Goal: Task Accomplishment & Management: Manage account settings

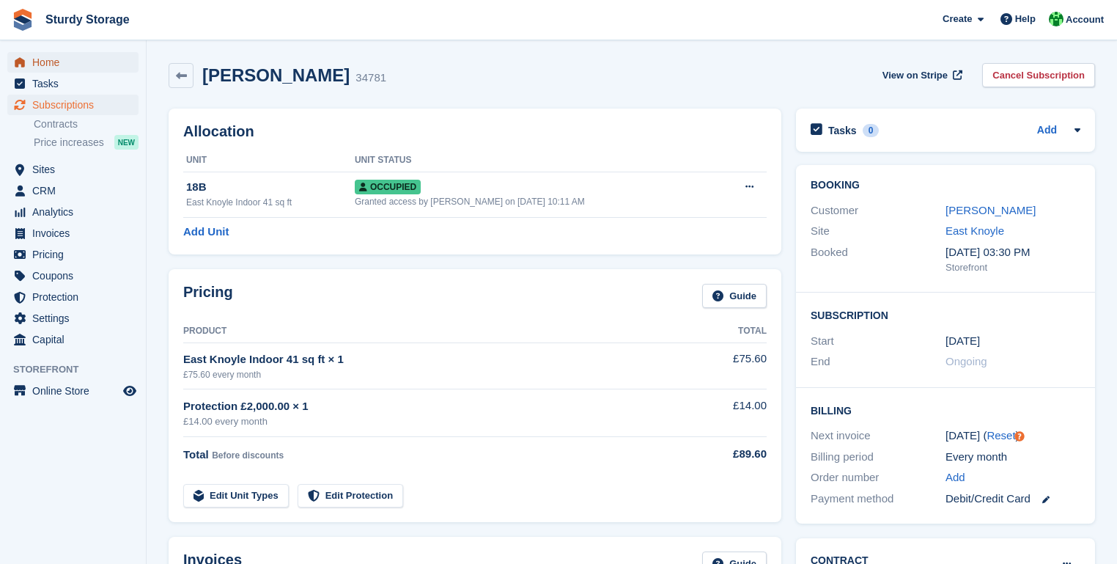
click at [40, 63] on span "Home" at bounding box center [76, 62] width 88 height 21
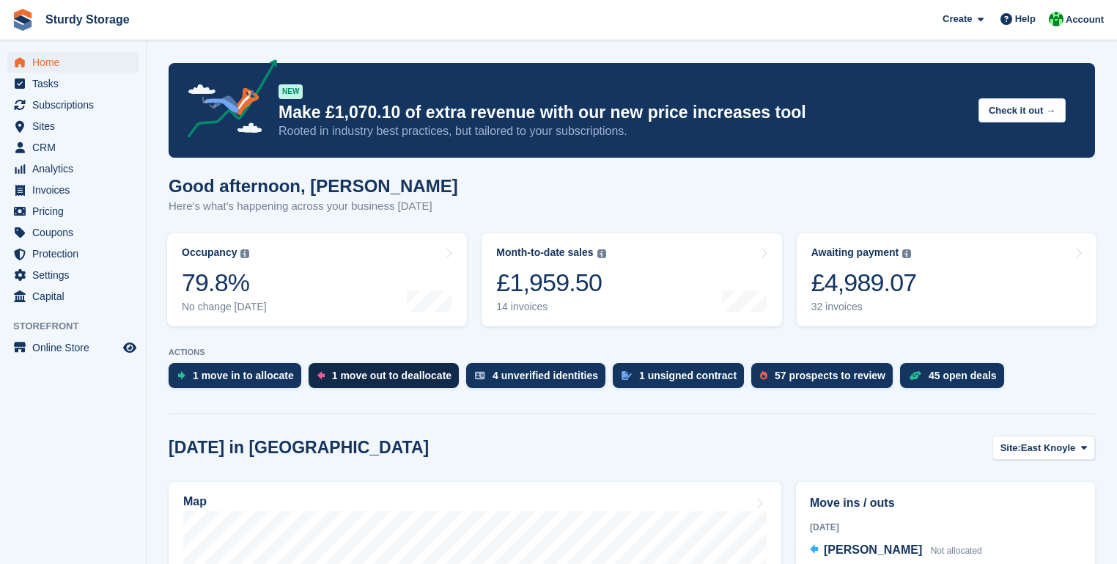
click at [379, 377] on div "1 move out to deallocate" at bounding box center [391, 375] width 119 height 12
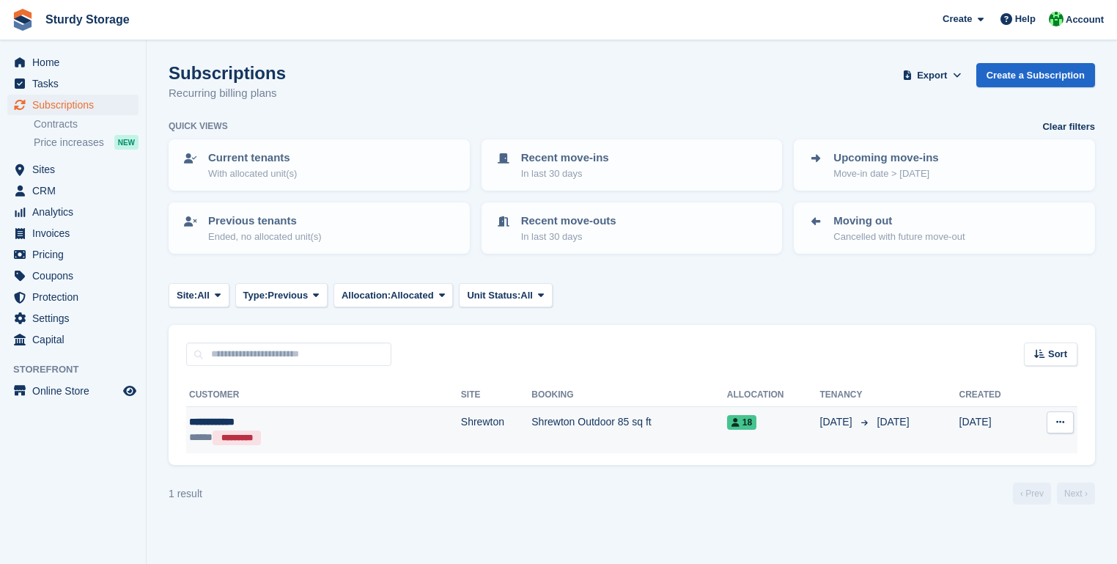
click at [1061, 421] on icon at bounding box center [1060, 422] width 8 height 10
click at [635, 424] on td "Shrewton Outdoor 85 sq ft" at bounding box center [628, 430] width 195 height 46
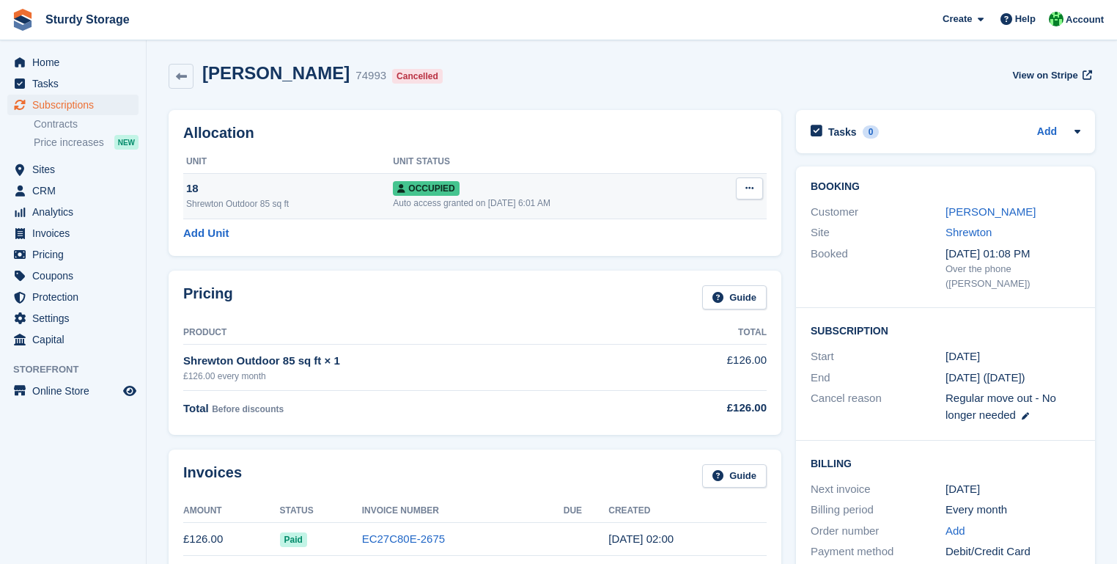
click at [749, 185] on icon at bounding box center [749, 188] width 8 height 10
click at [653, 267] on p "Deallocate" at bounding box center [693, 267] width 128 height 19
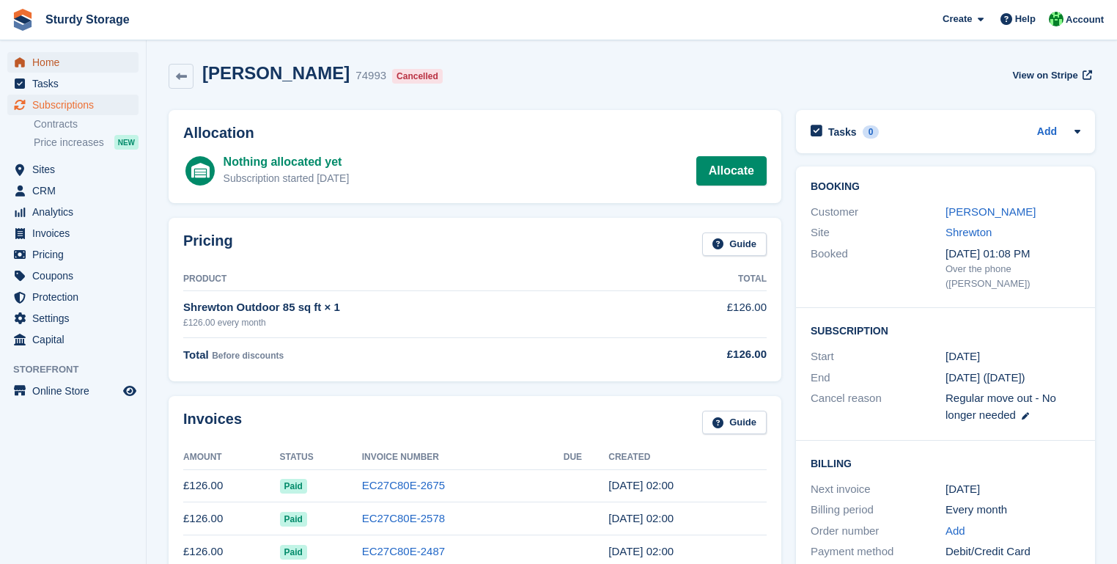
click at [40, 67] on span "Home" at bounding box center [76, 62] width 88 height 21
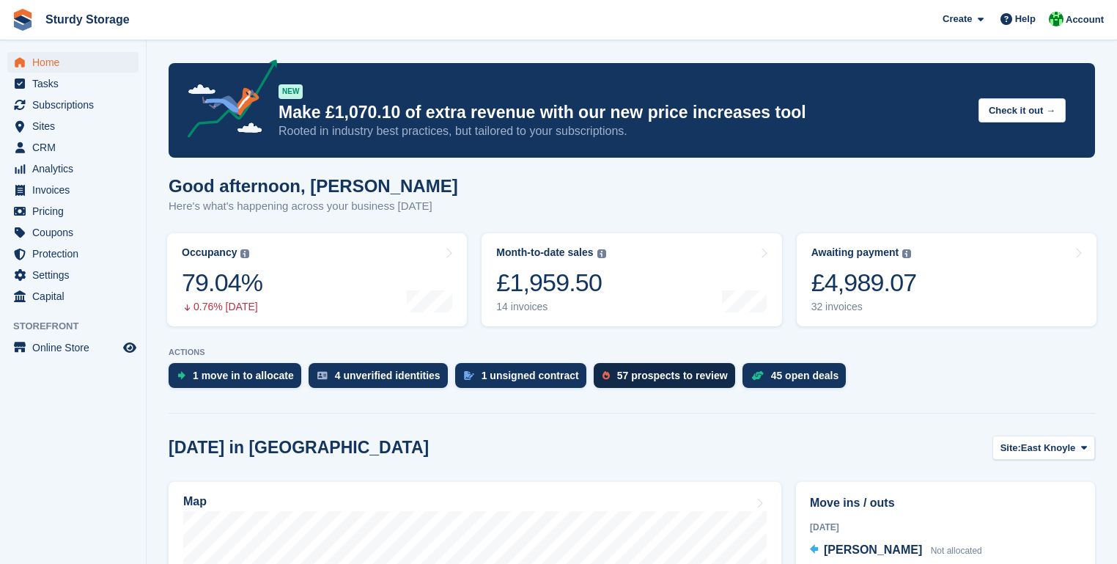
click at [656, 376] on div "57 prospects to review" at bounding box center [672, 375] width 111 height 12
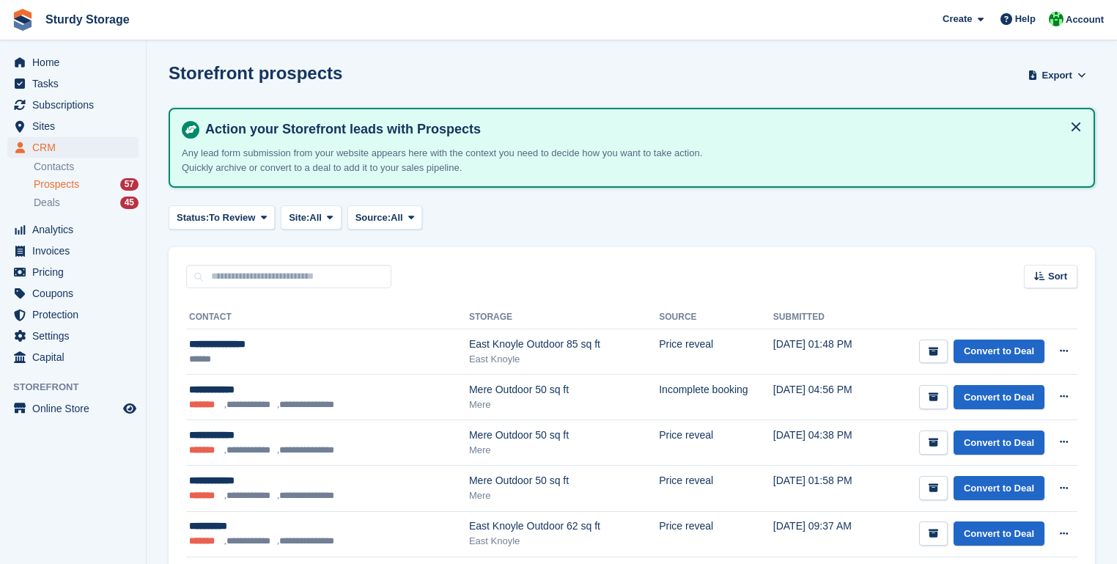
scroll to position [234, 0]
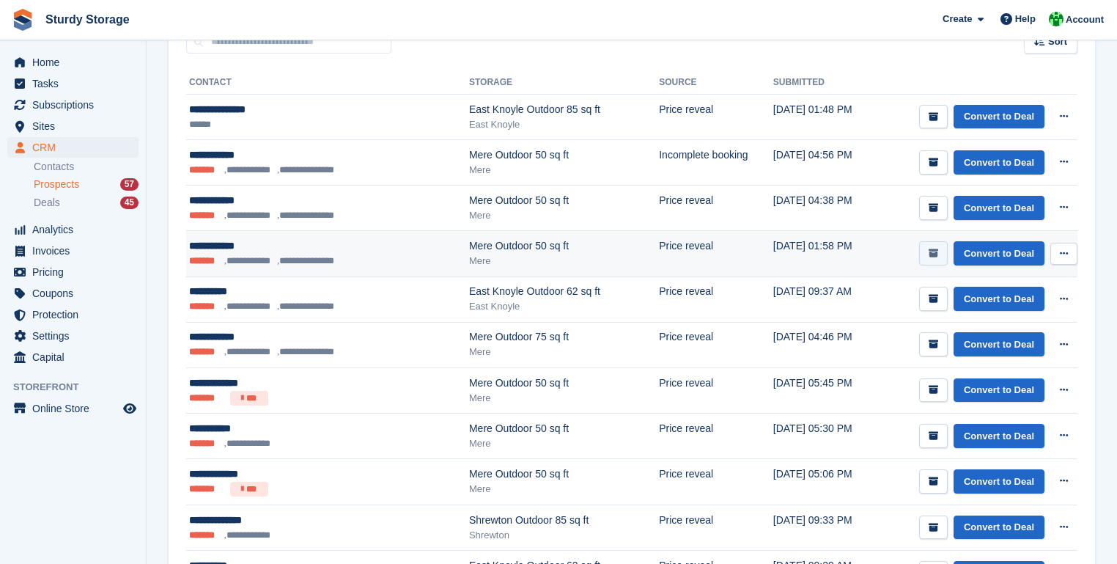
click at [937, 248] on icon "submit" at bounding box center [933, 253] width 10 height 10
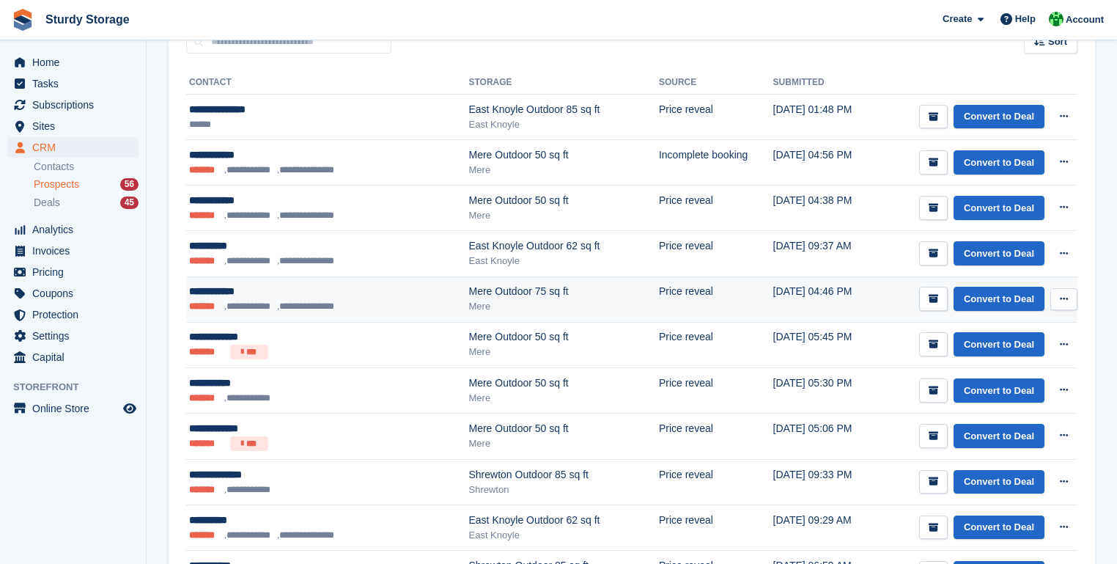
click at [243, 301] on li "**********" at bounding box center [250, 306] width 53 height 15
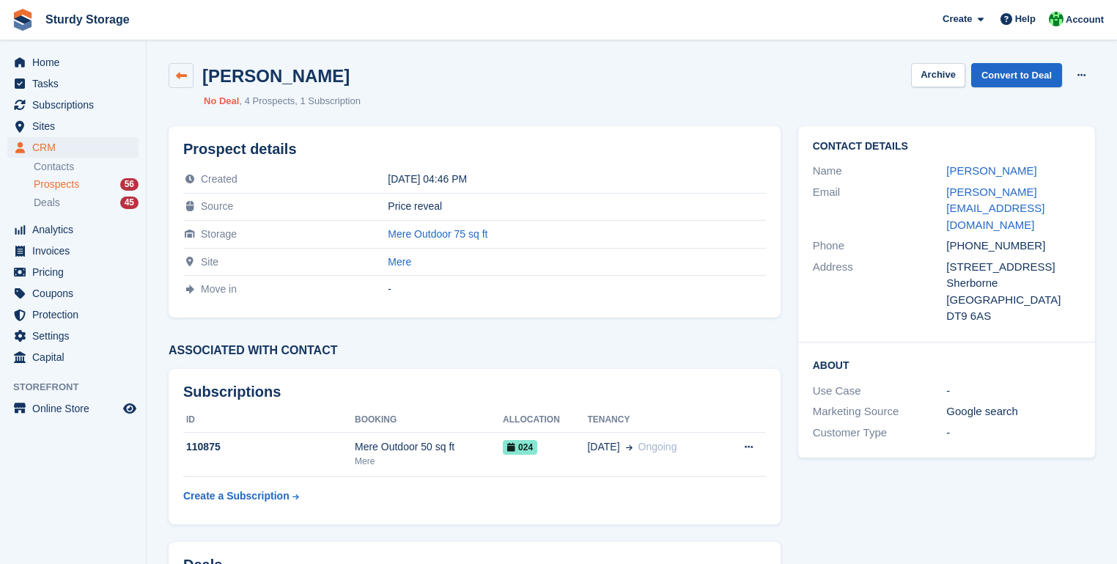
click at [184, 74] on icon at bounding box center [181, 75] width 11 height 11
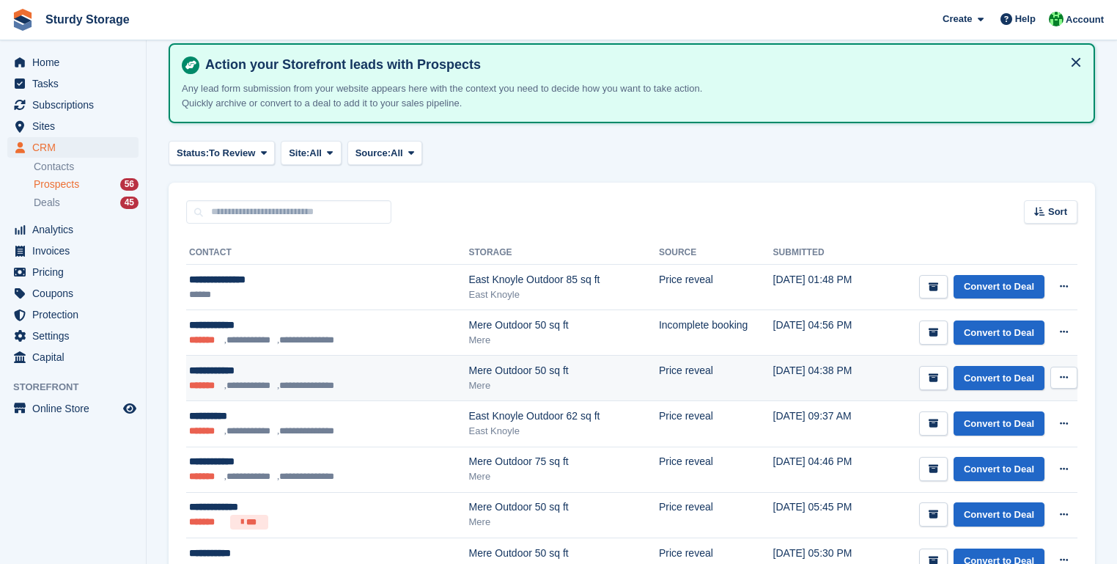
scroll to position [117, 0]
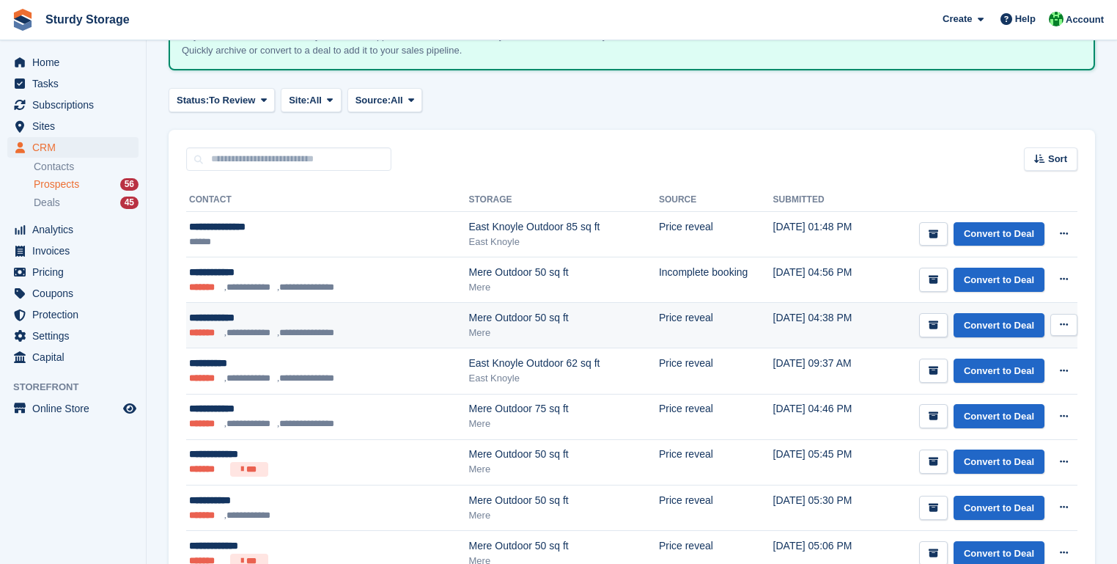
click at [224, 328] on li "**********" at bounding box center [250, 332] width 53 height 15
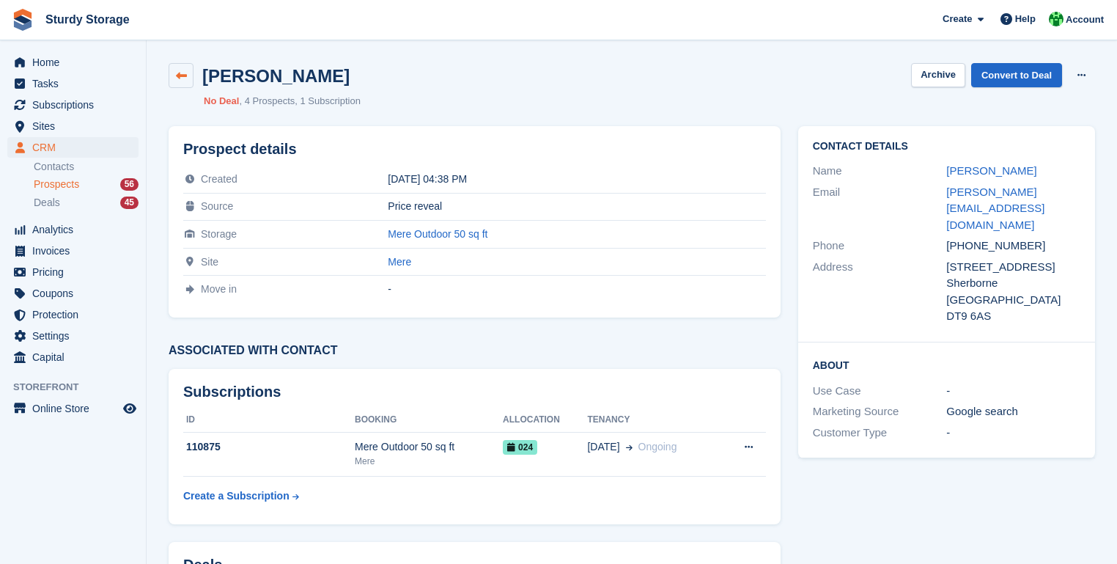
click at [180, 76] on icon at bounding box center [181, 75] width 11 height 11
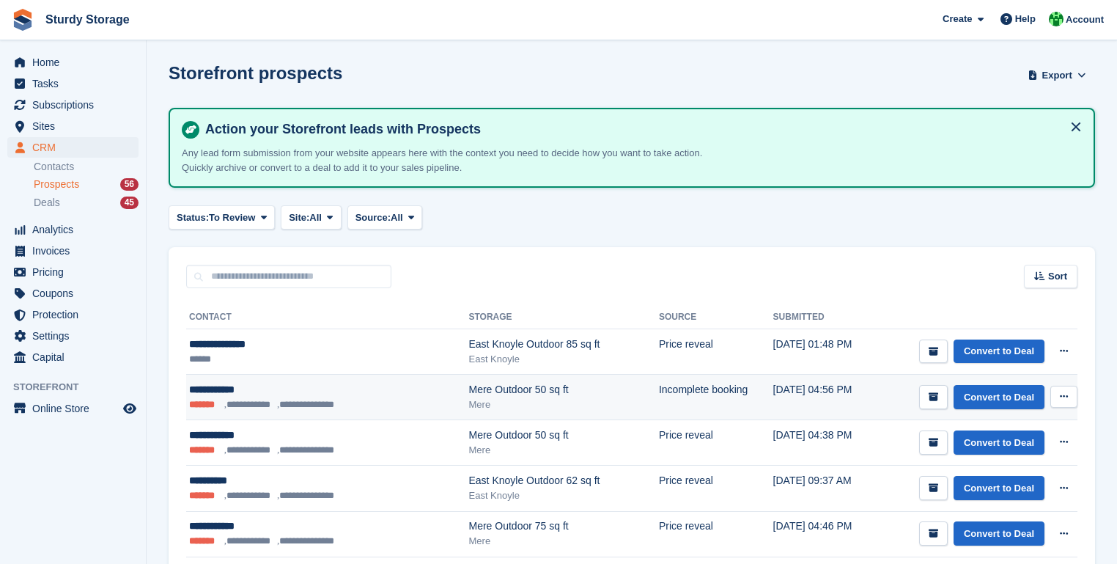
click at [231, 406] on li "**********" at bounding box center [250, 404] width 53 height 15
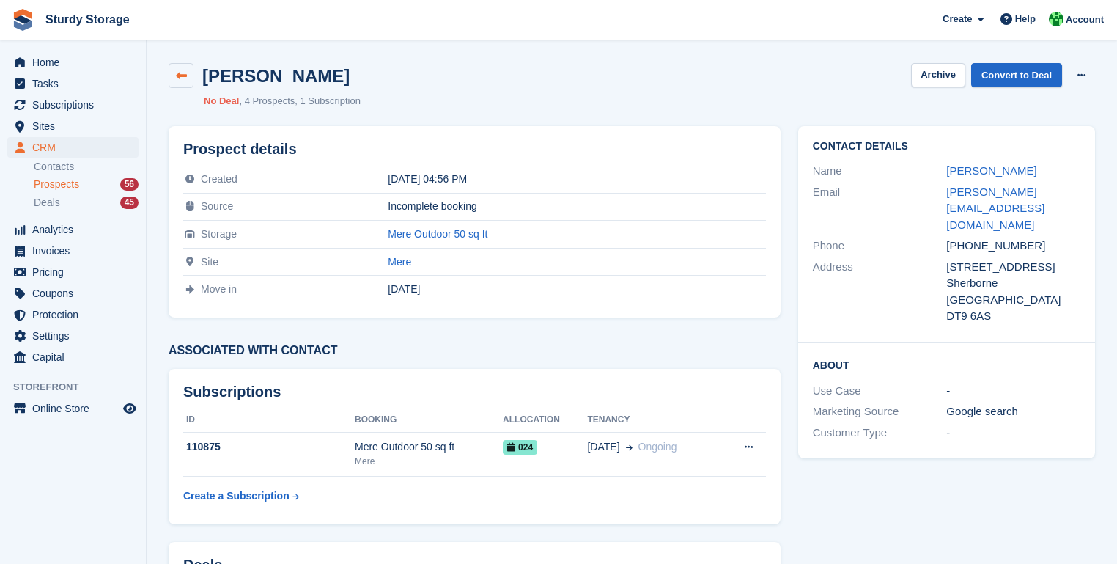
click at [180, 77] on icon at bounding box center [181, 75] width 11 height 11
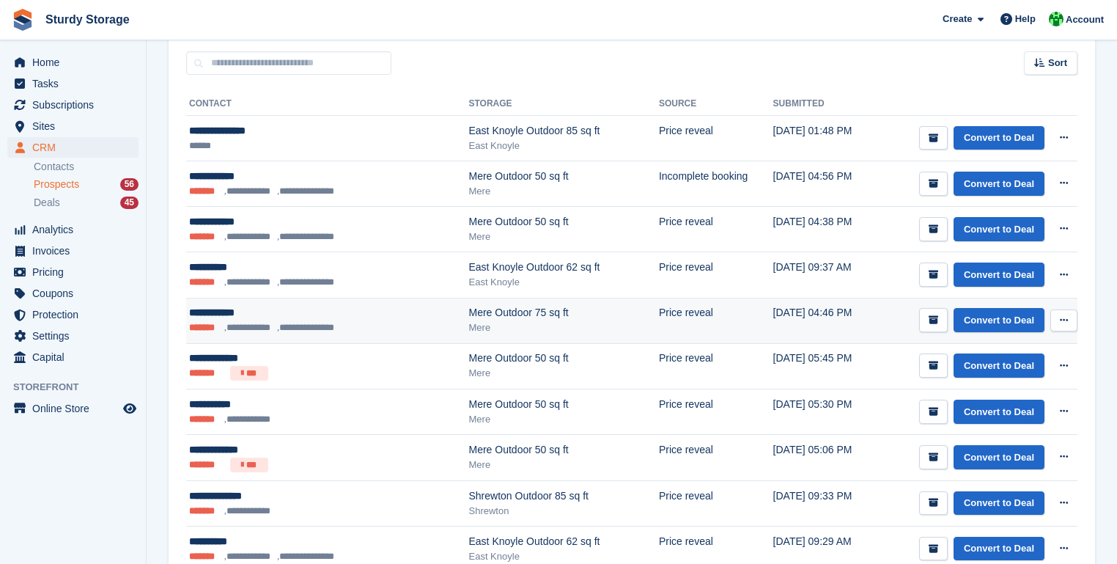
scroll to position [59, 0]
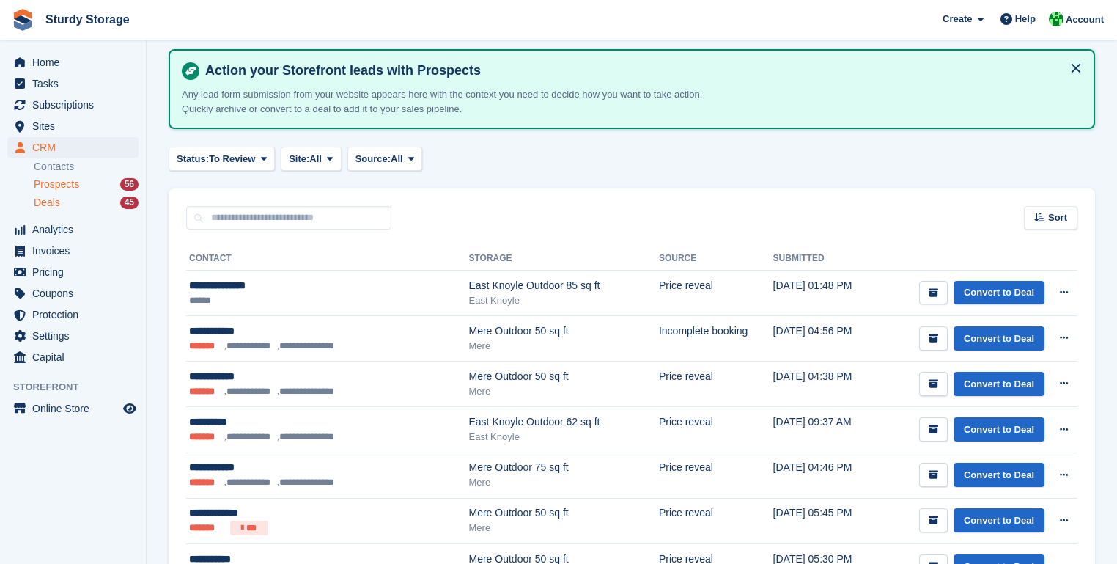
click at [56, 205] on span "Deals" at bounding box center [47, 203] width 26 height 14
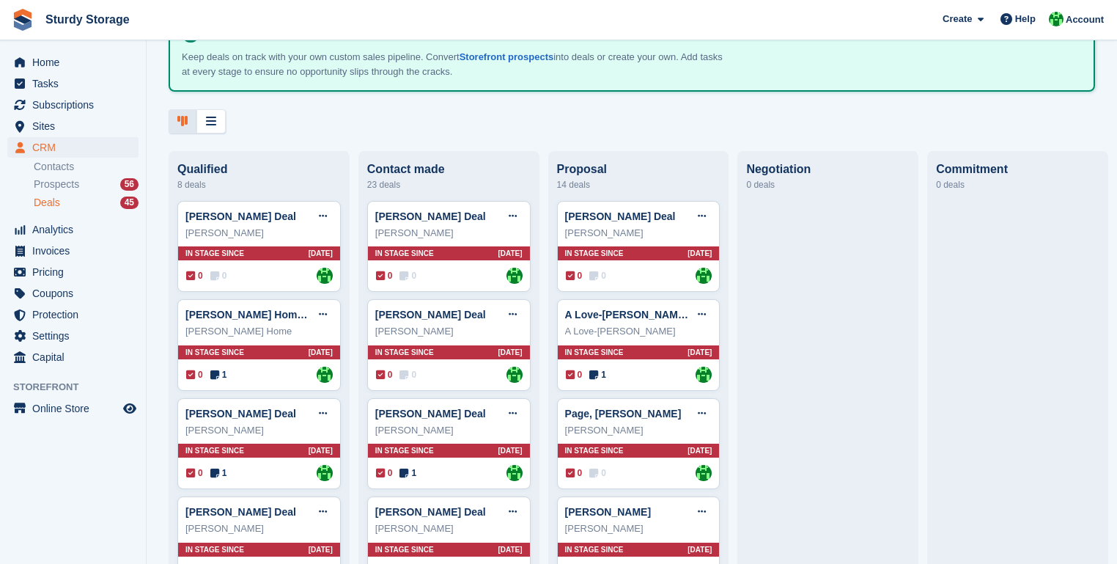
scroll to position [117, 0]
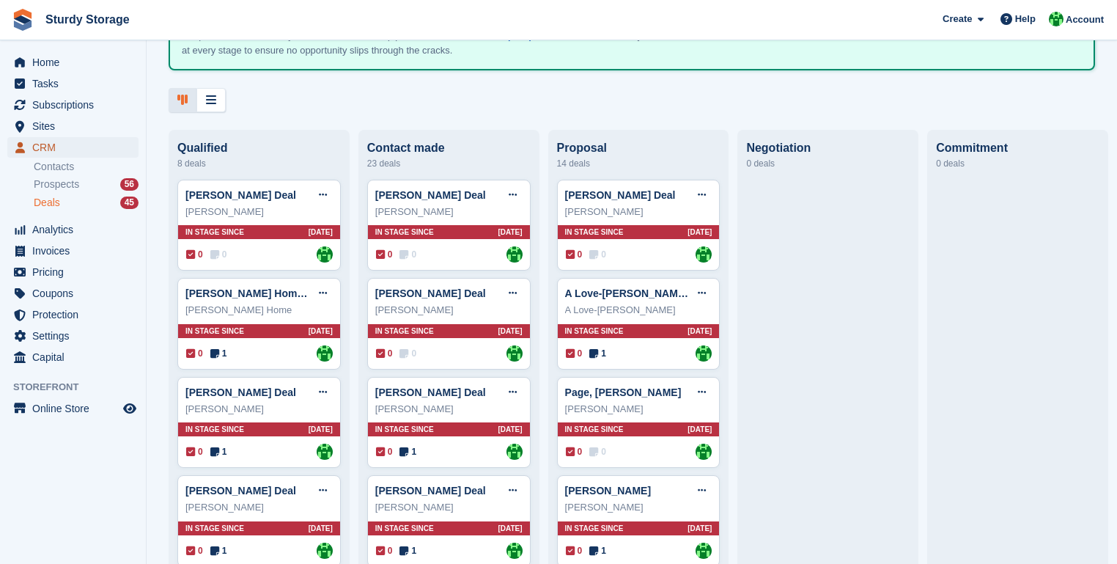
click at [45, 147] on span "CRM" at bounding box center [76, 147] width 88 height 21
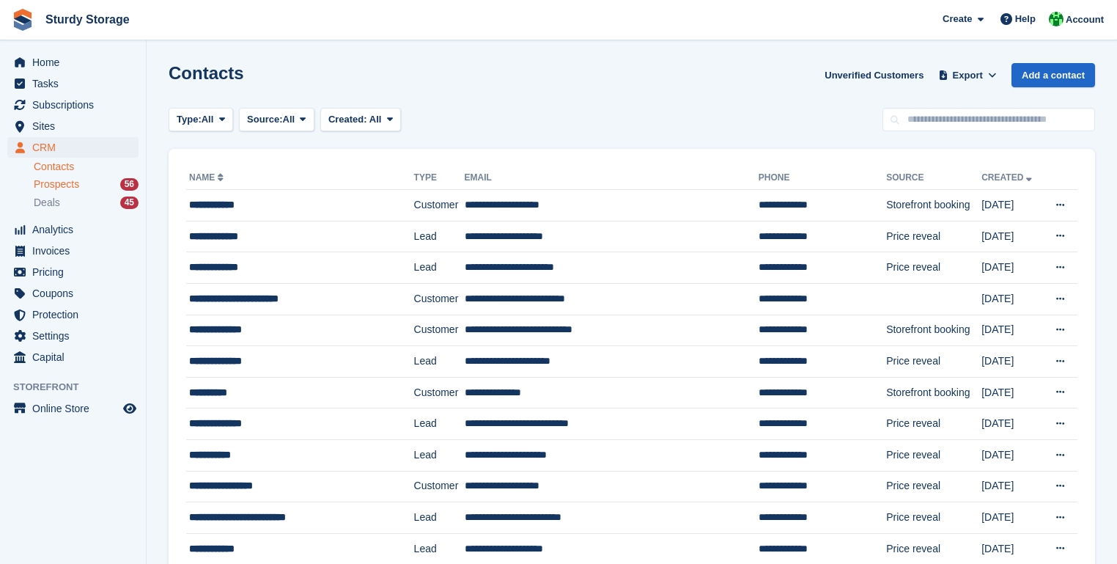
click at [64, 182] on span "Prospects" at bounding box center [56, 184] width 45 height 14
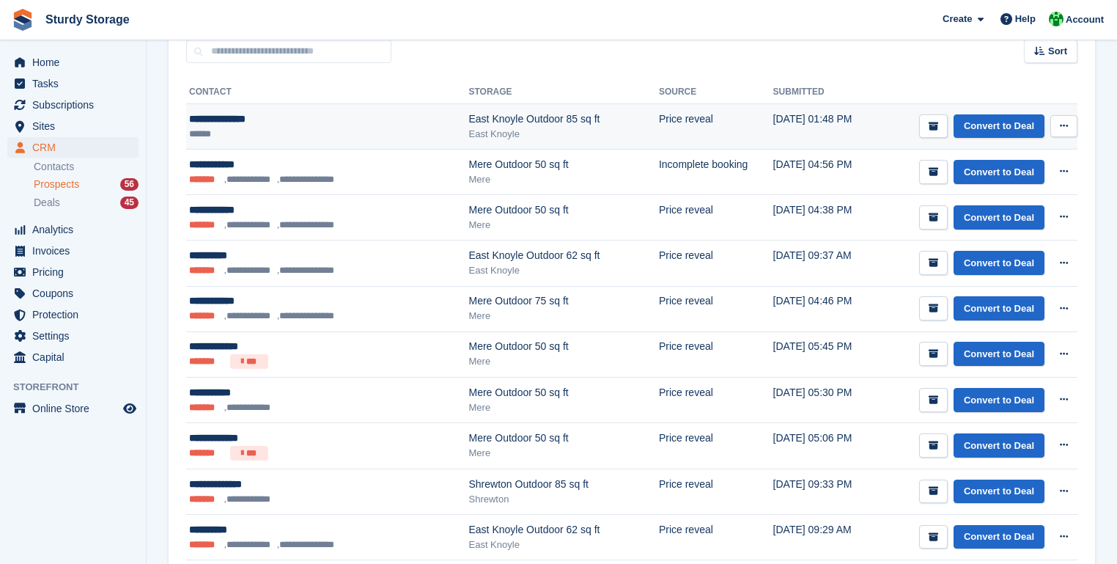
scroll to position [234, 0]
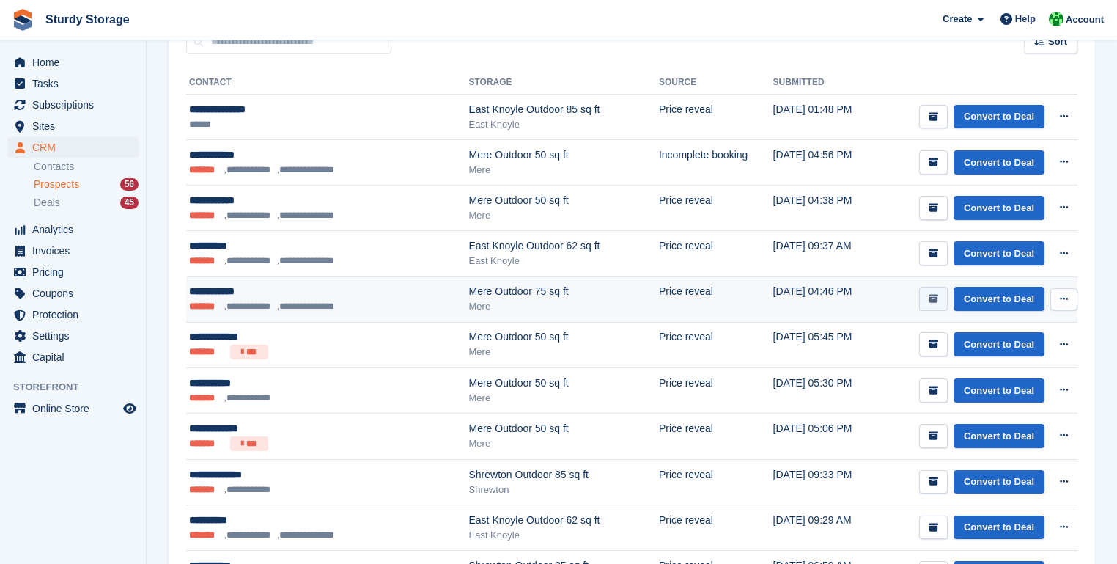
click at [938, 296] on icon "submit" at bounding box center [933, 299] width 10 height 10
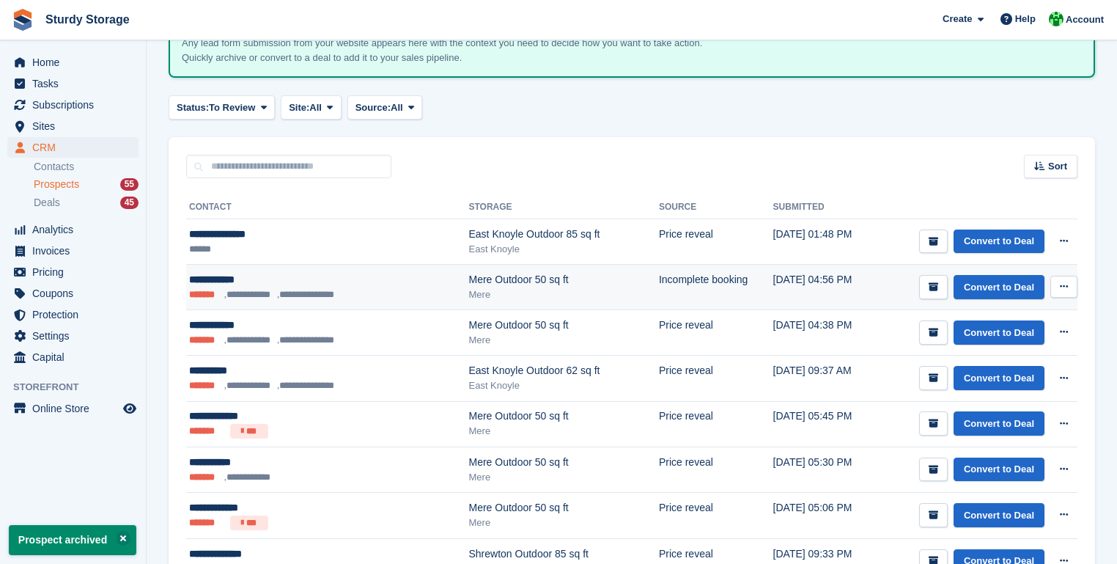
scroll to position [117, 0]
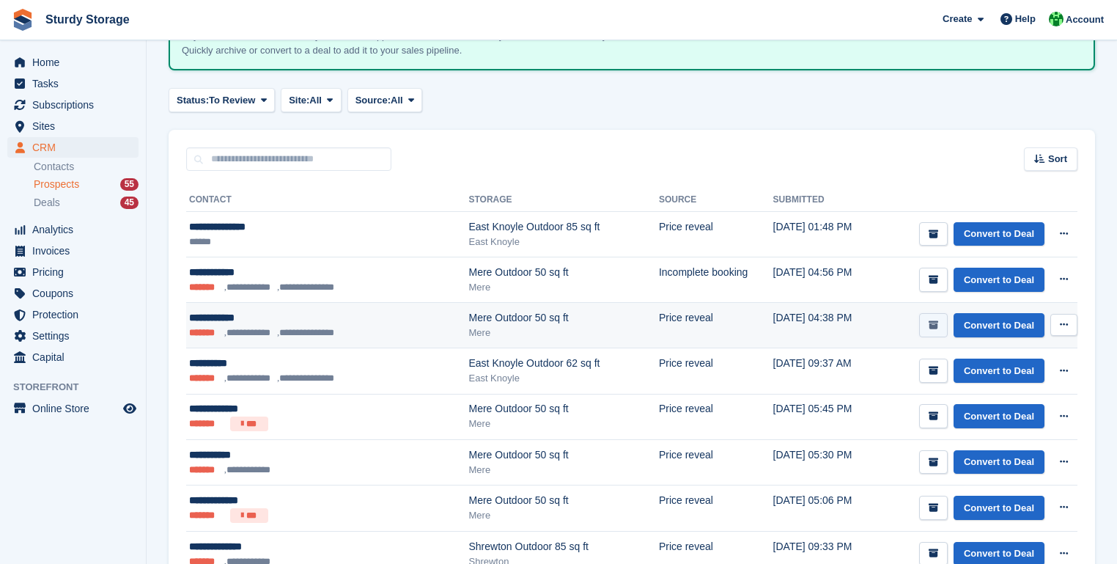
click at [937, 322] on icon "submit" at bounding box center [933, 325] width 10 height 10
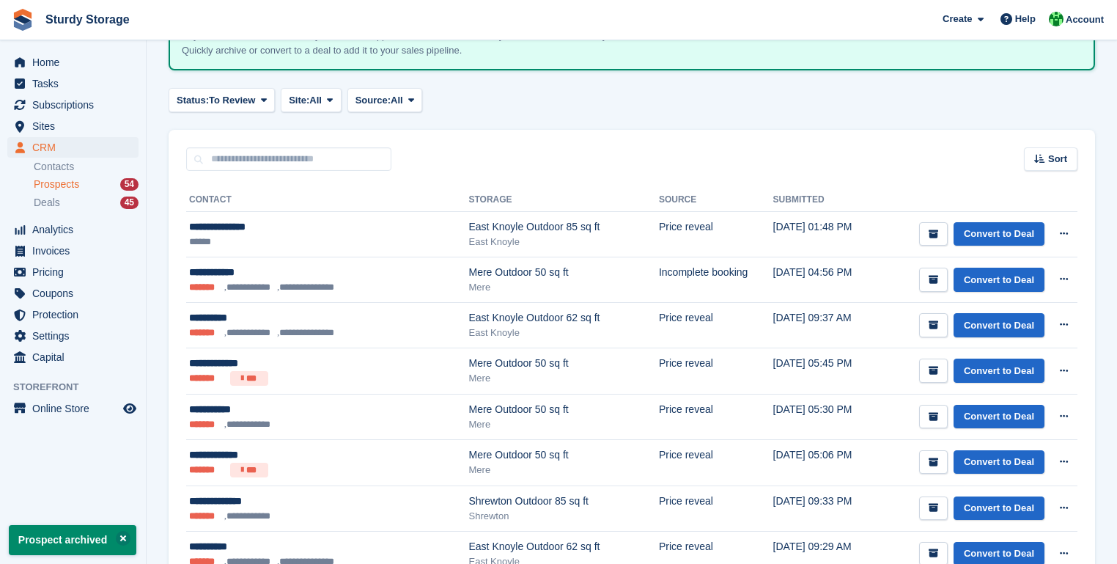
scroll to position [0, 0]
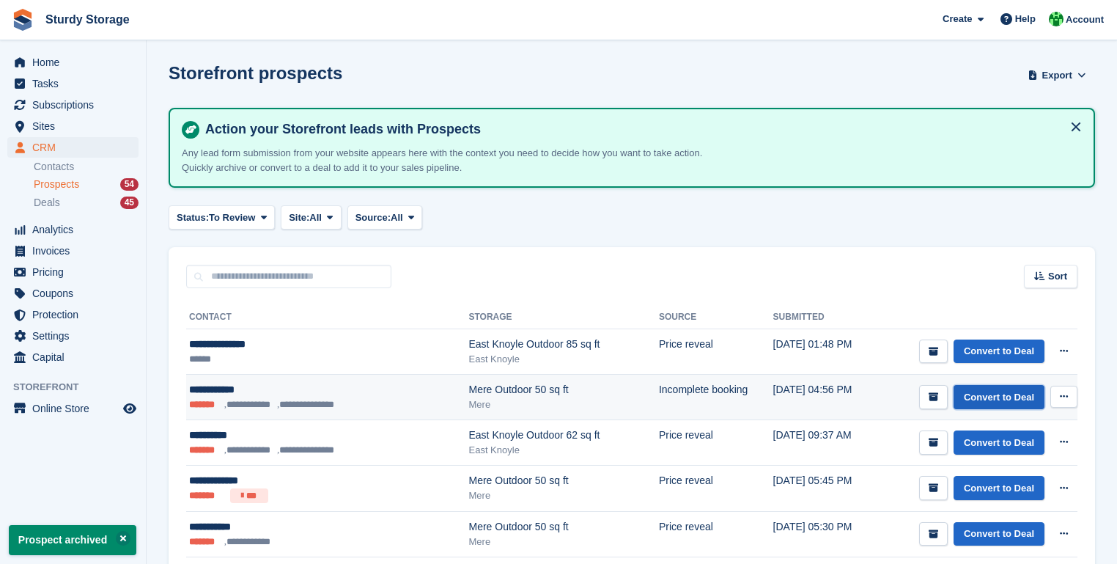
click at [986, 396] on link "Convert to Deal" at bounding box center [998, 397] width 91 height 24
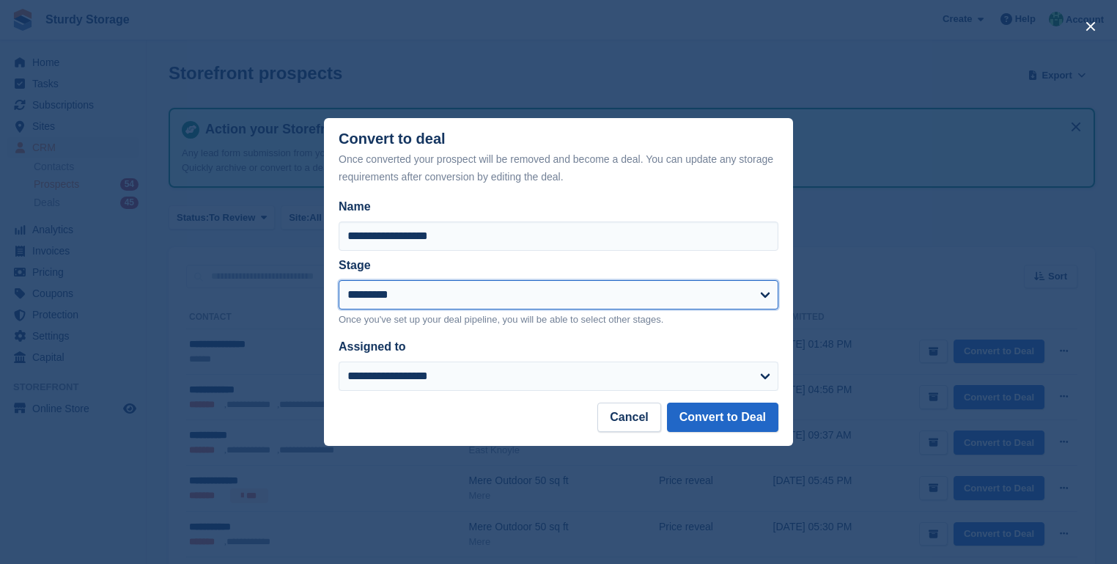
click at [767, 295] on select "**********" at bounding box center [559, 294] width 440 height 29
select select "****"
click at [339, 281] on select "**********" at bounding box center [559, 294] width 440 height 29
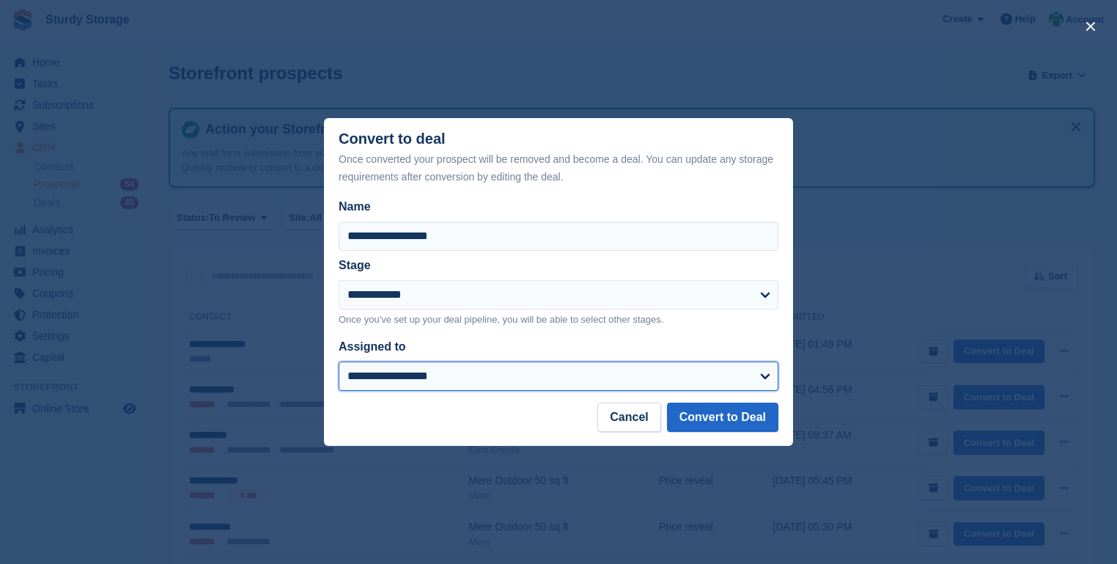
click at [765, 377] on select "**********" at bounding box center [559, 375] width 440 height 29
select select "***"
click at [339, 362] on select "**********" at bounding box center [559, 375] width 440 height 29
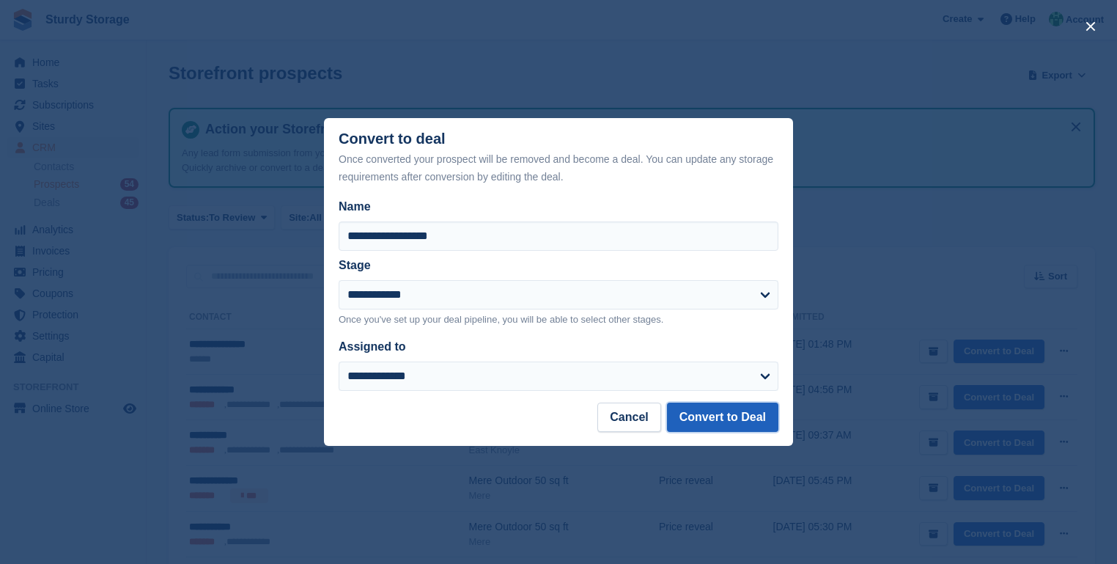
click at [735, 418] on button "Convert to Deal" at bounding box center [722, 416] width 111 height 29
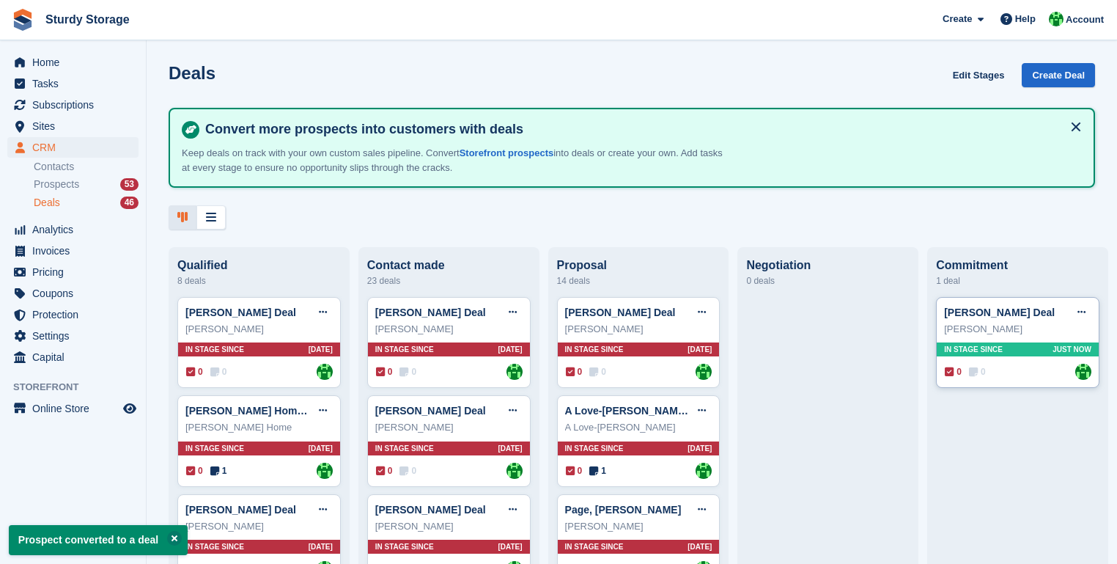
click at [978, 334] on div "Mike Bingham" at bounding box center [1017, 329] width 147 height 15
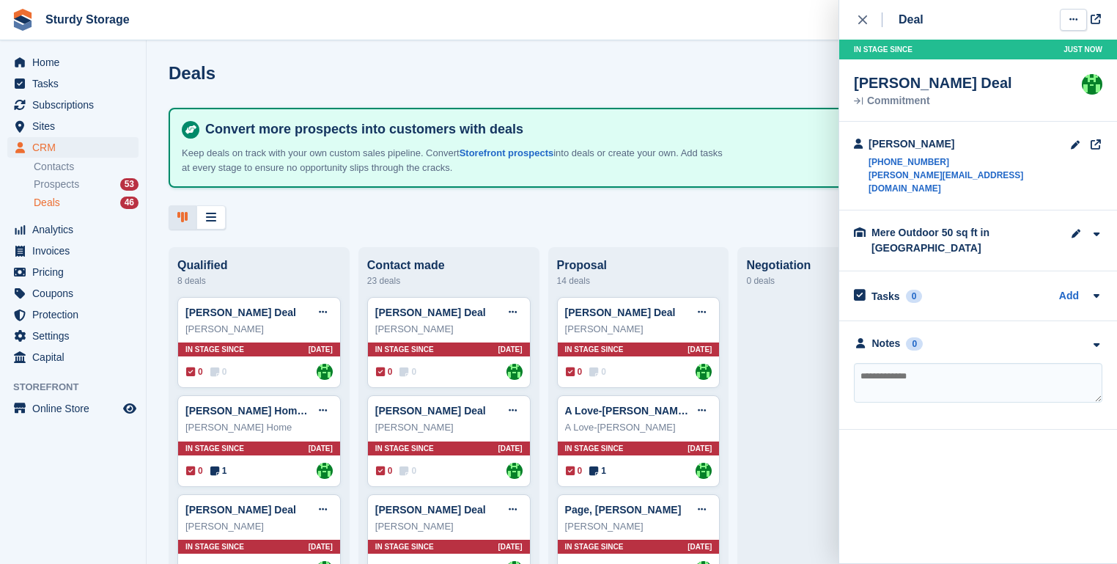
click at [1071, 18] on icon at bounding box center [1073, 20] width 8 height 10
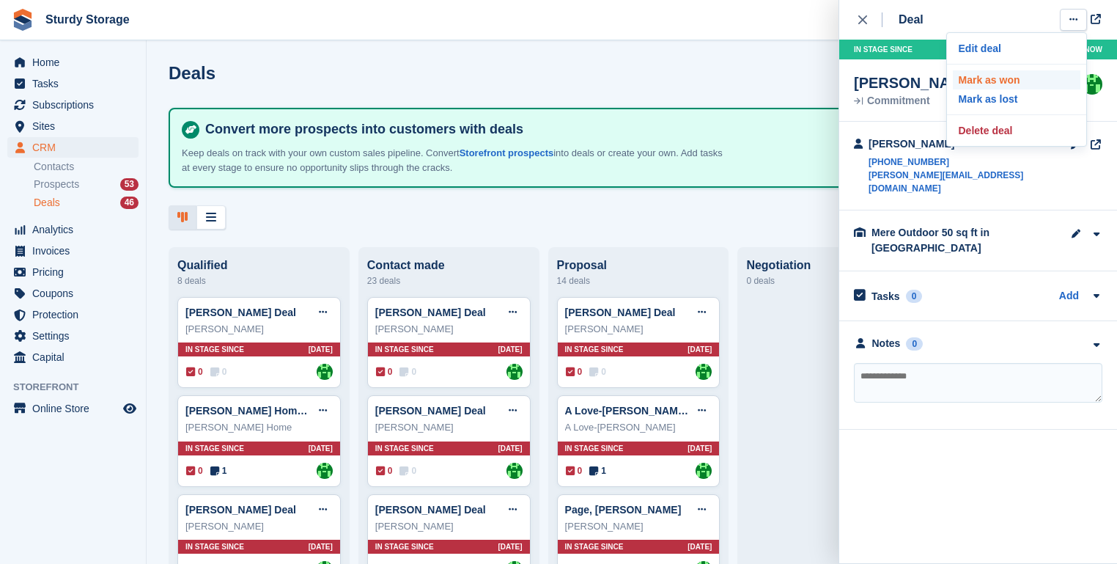
click at [979, 81] on p "Mark as won" at bounding box center [1017, 79] width 128 height 19
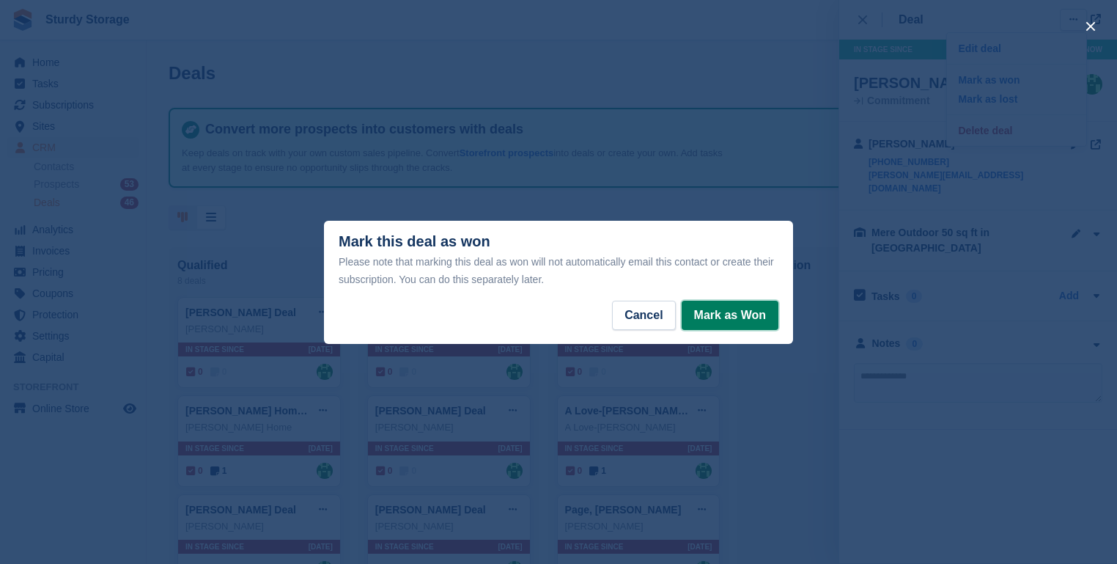
click at [723, 318] on button "Mark as Won" at bounding box center [730, 314] width 97 height 29
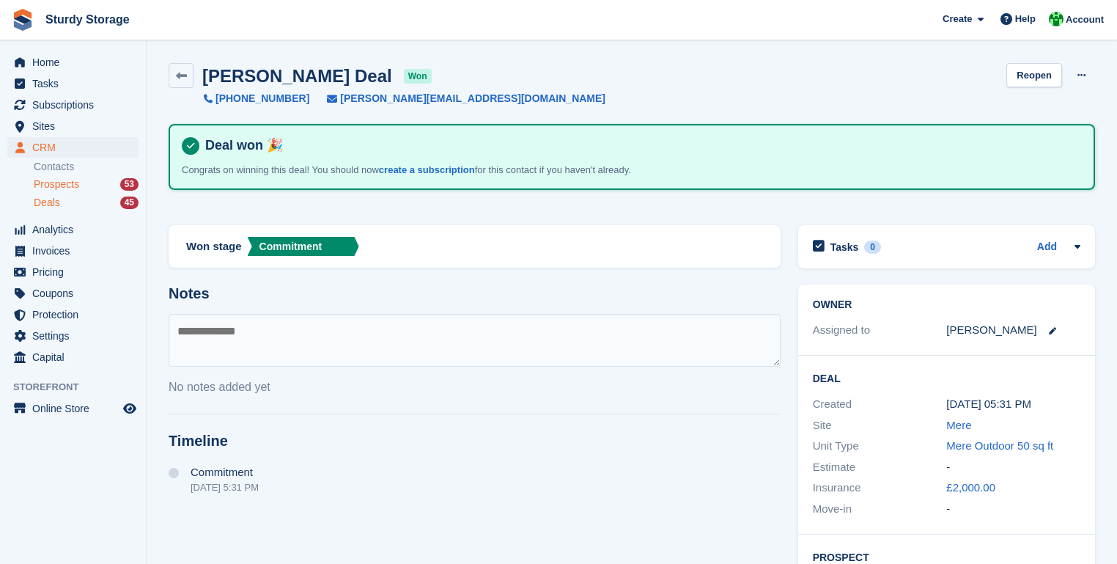
click at [64, 185] on span "Prospects" at bounding box center [56, 184] width 45 height 14
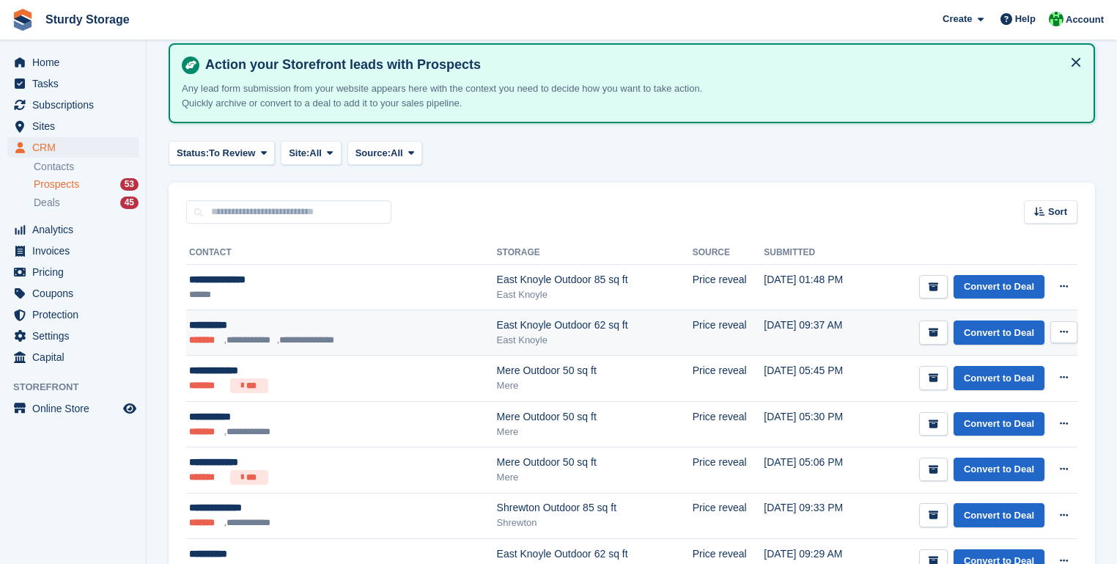
scroll to position [176, 0]
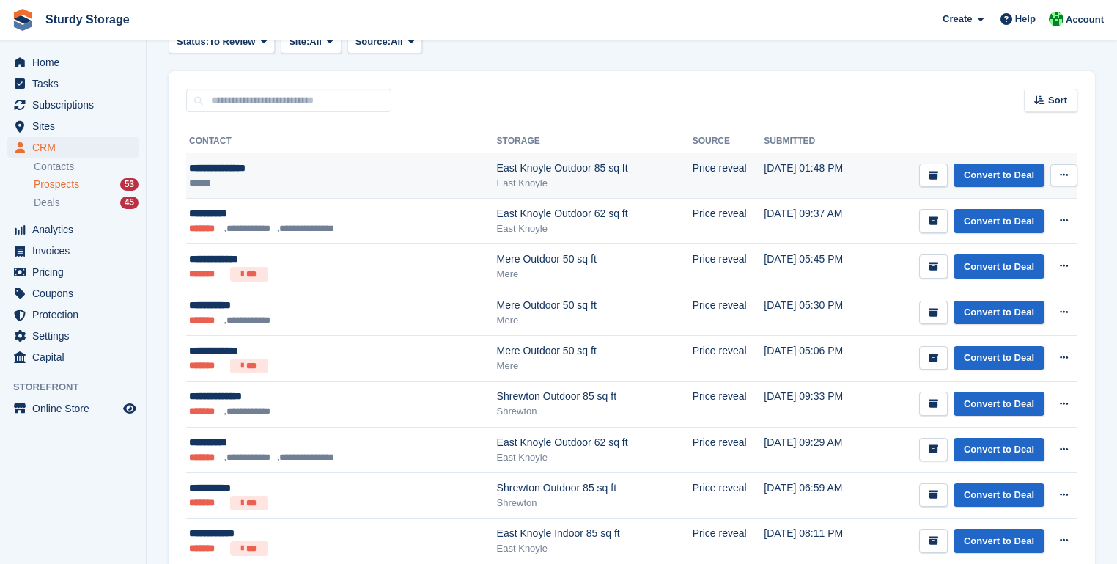
click at [208, 171] on div "**********" at bounding box center [305, 167] width 232 height 15
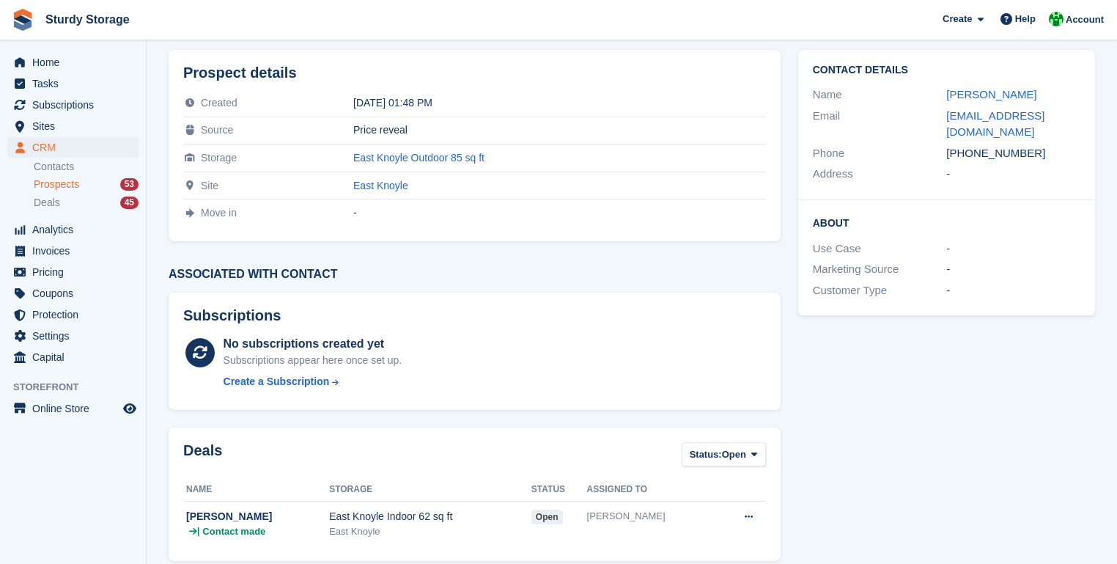
scroll to position [230, 0]
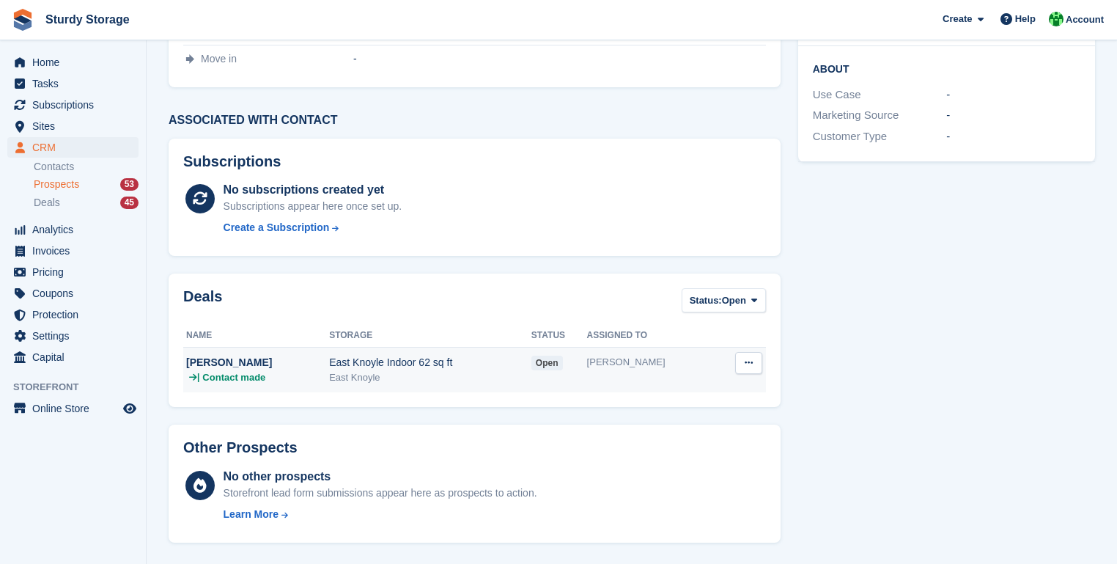
click at [229, 363] on div "[PERSON_NAME]" at bounding box center [257, 362] width 143 height 15
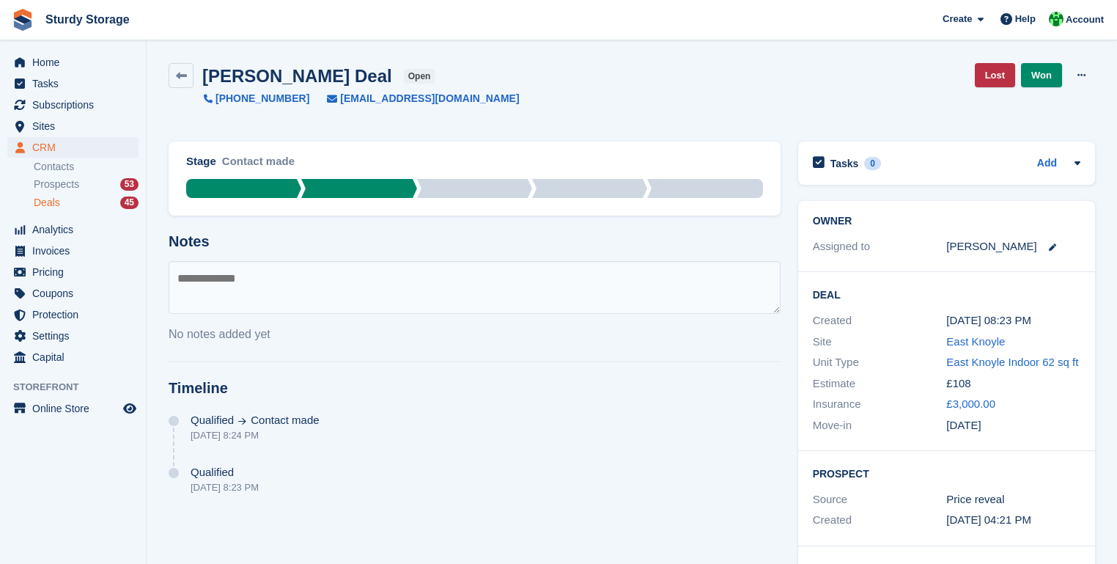
click at [45, 202] on span "Deals" at bounding box center [47, 203] width 26 height 14
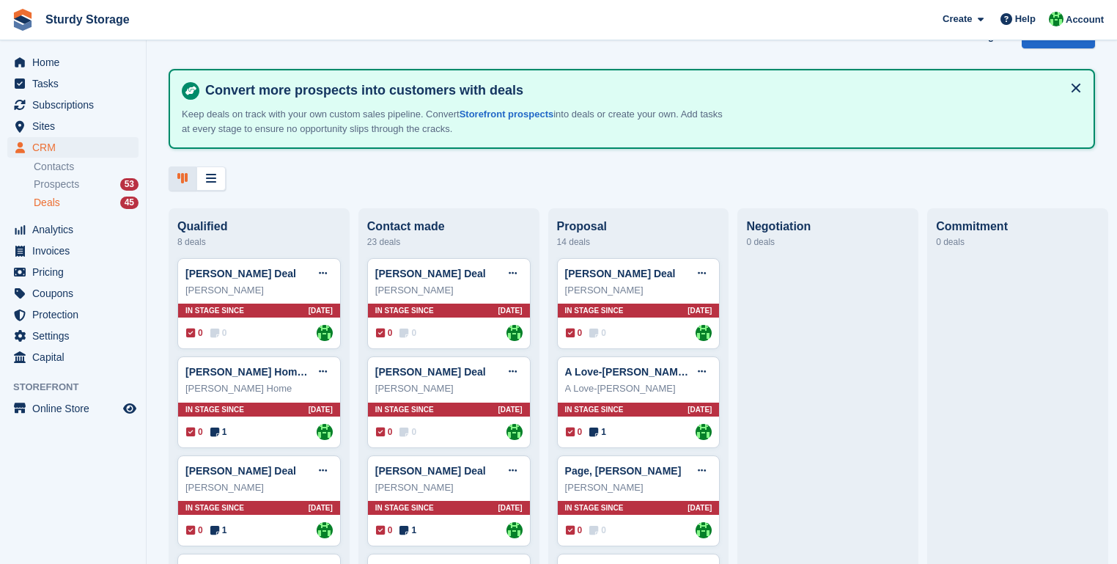
scroll to position [176, 0]
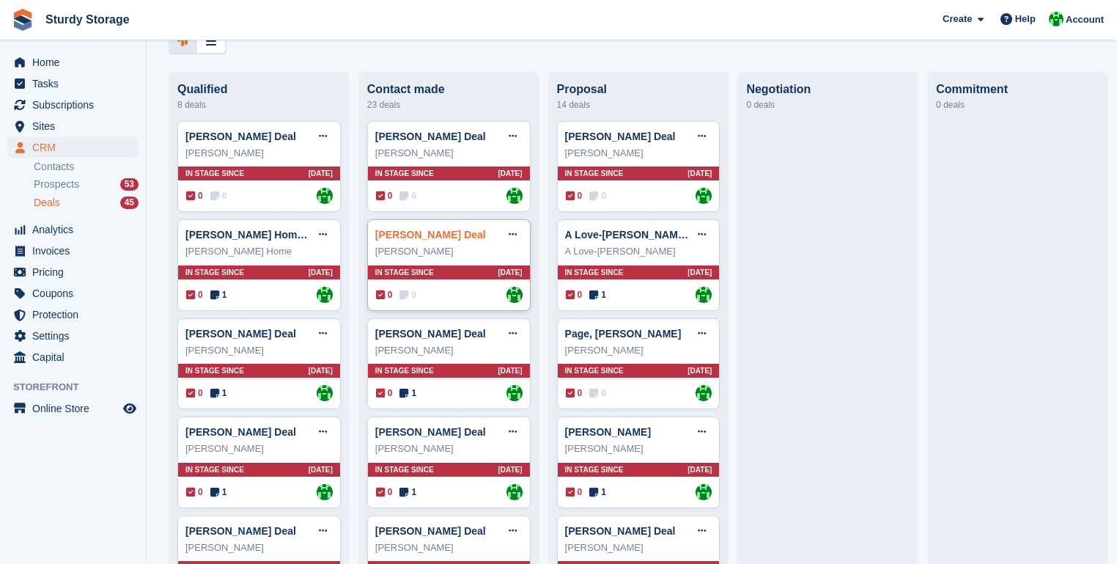
click at [394, 239] on link "[PERSON_NAME] Deal" at bounding box center [430, 235] width 111 height 12
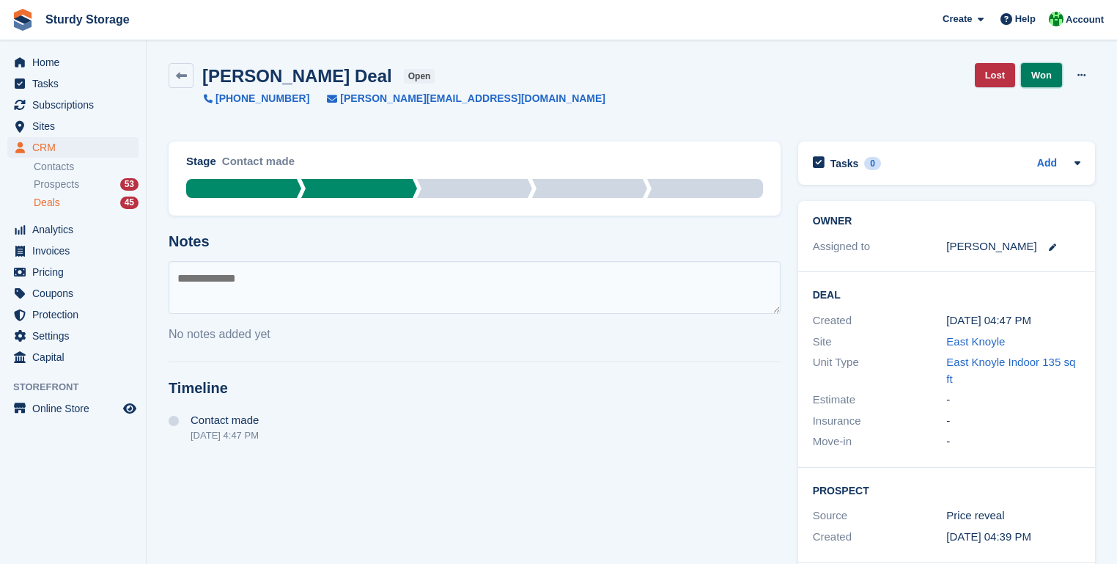
click at [1045, 72] on link "Won" at bounding box center [1041, 75] width 41 height 24
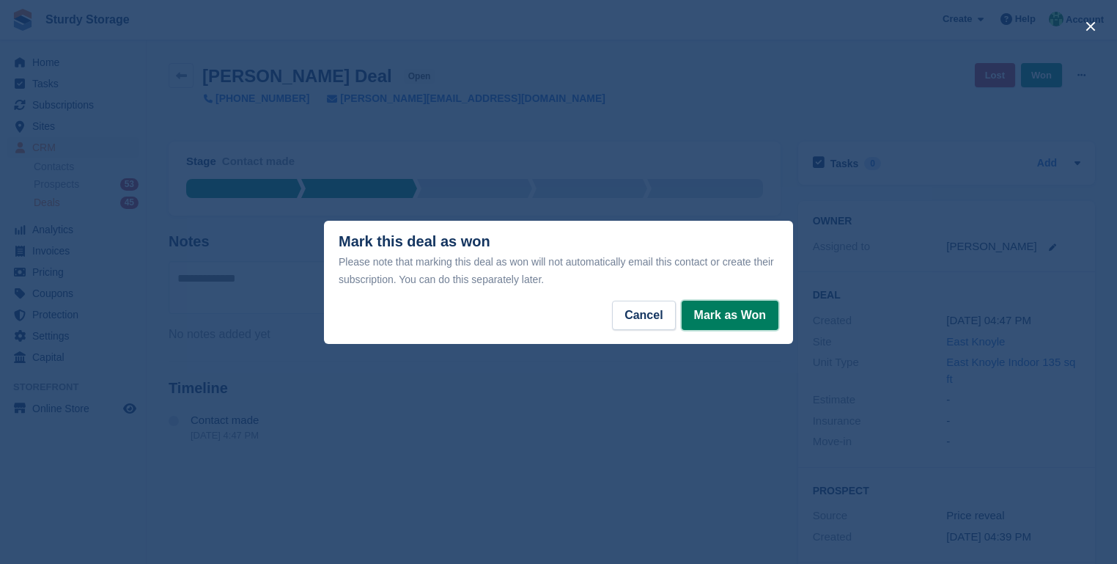
click at [736, 316] on button "Mark as Won" at bounding box center [730, 314] width 97 height 29
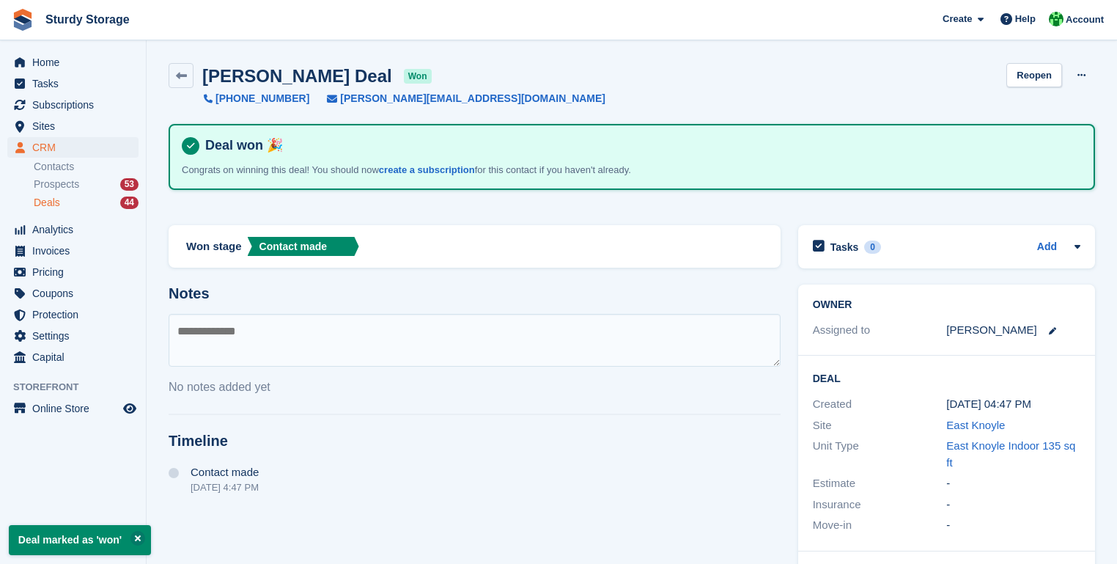
click at [38, 204] on span "Deals" at bounding box center [47, 203] width 26 height 14
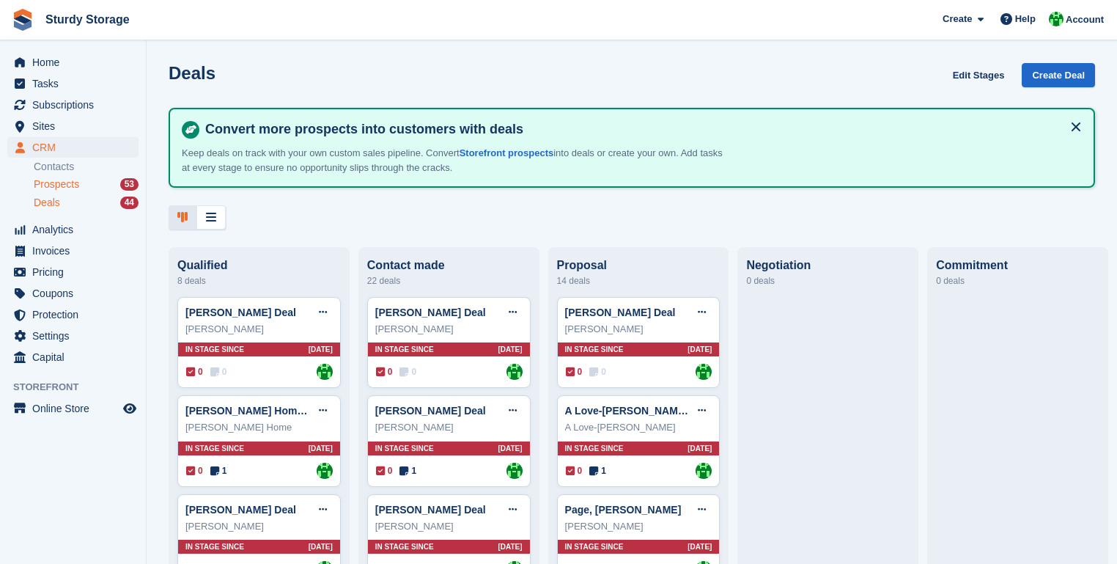
click at [63, 190] on span "Prospects" at bounding box center [56, 184] width 45 height 14
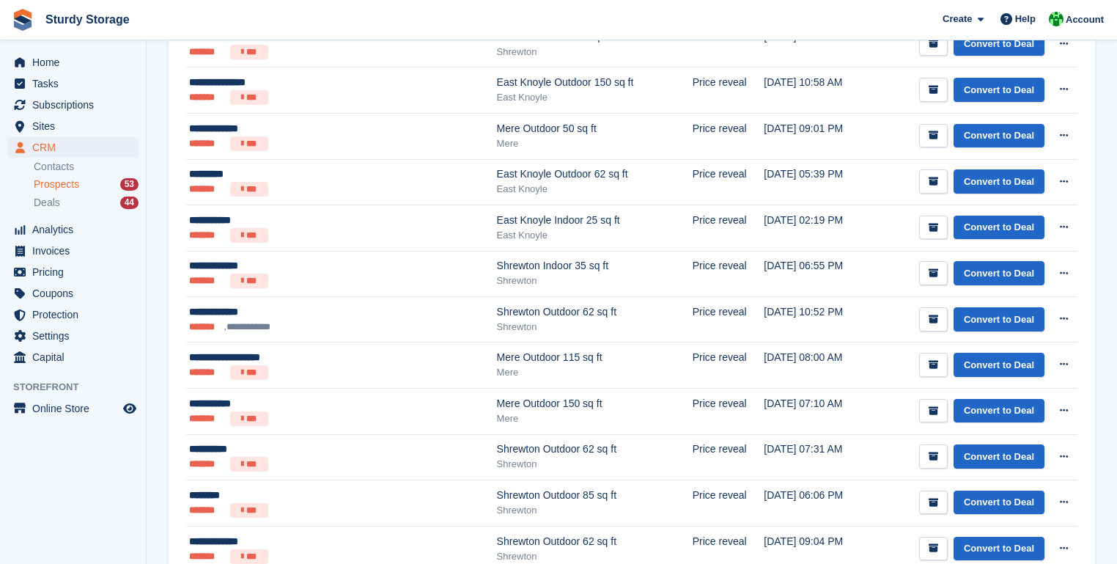
scroll to position [879, 0]
